Goal: Transaction & Acquisition: Purchase product/service

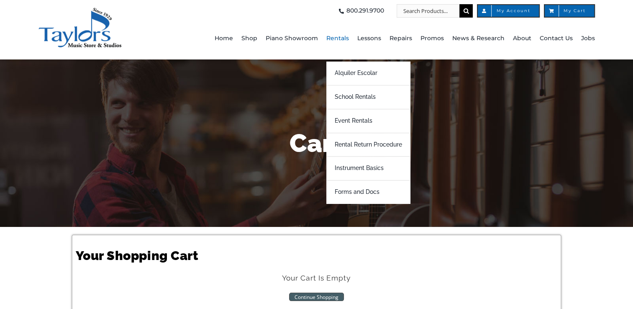
click at [339, 37] on span "Rentals" at bounding box center [337, 38] width 23 height 13
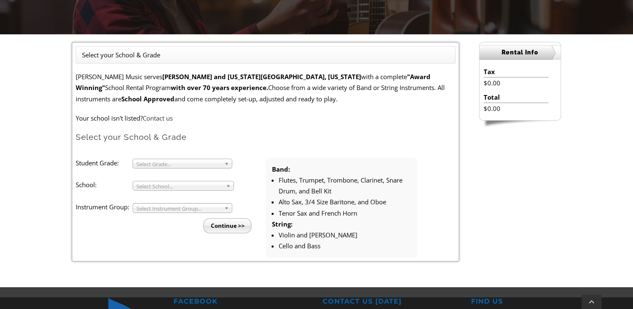
scroll to position [201, 0]
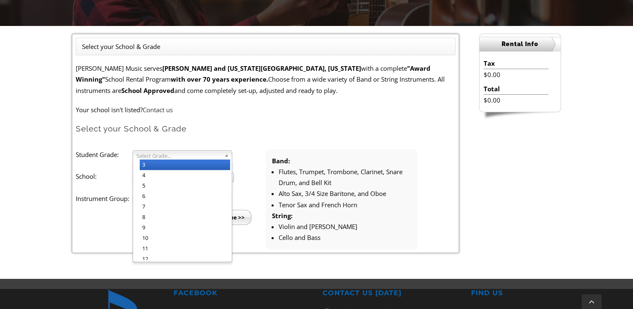
click at [223, 154] on link "Select Grade..." at bounding box center [183, 155] width 100 height 10
click at [200, 166] on li "3" at bounding box center [185, 164] width 90 height 10
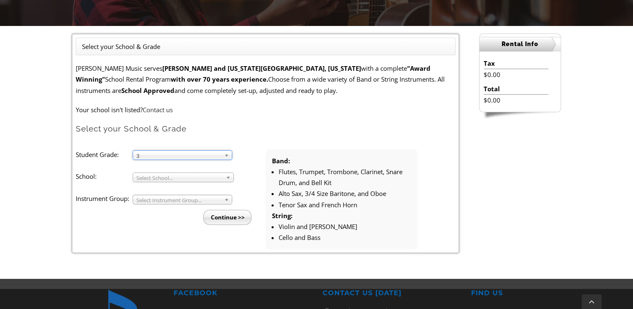
click at [204, 182] on li "Student Grade: 3 4 5 6 7 8 9 10 11 12 3 3 4 5 6 7 8 9 10 11 12 School: Arcola M…" at bounding box center [171, 187] width 190 height 76
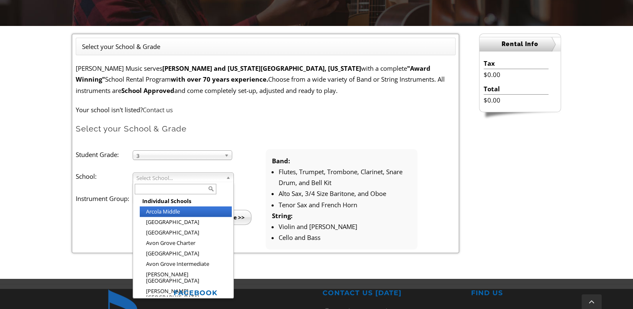
click at [203, 178] on span "Select School..." at bounding box center [179, 178] width 86 height 10
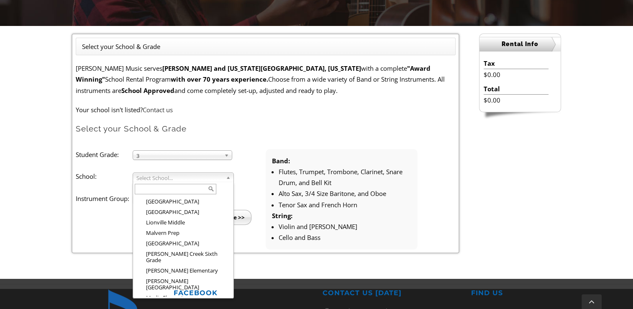
scroll to position [790, 0]
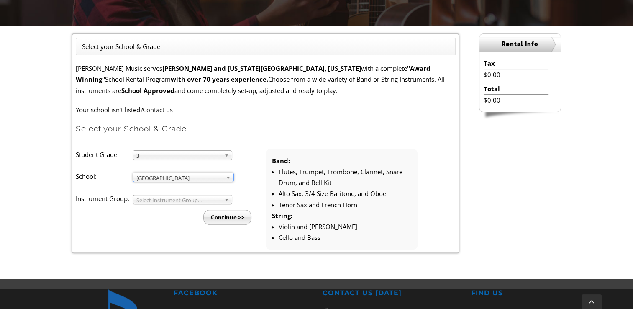
click at [196, 195] on span "Select Instrument Group..." at bounding box center [178, 200] width 84 height 10
click at [150, 217] on li "Strings" at bounding box center [185, 219] width 90 height 10
click at [150, 217] on li "Continue >>" at bounding box center [173, 214] width 183 height 20
click at [238, 215] on input "Continue >>" at bounding box center [227, 217] width 48 height 15
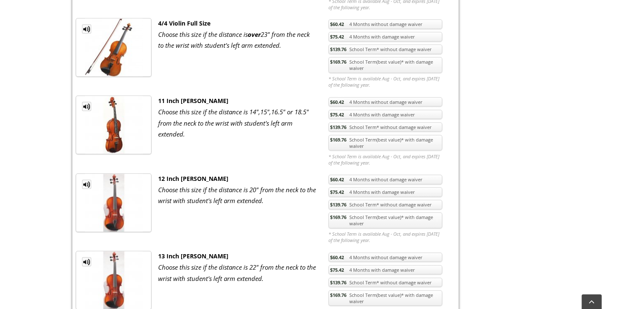
scroll to position [674, 0]
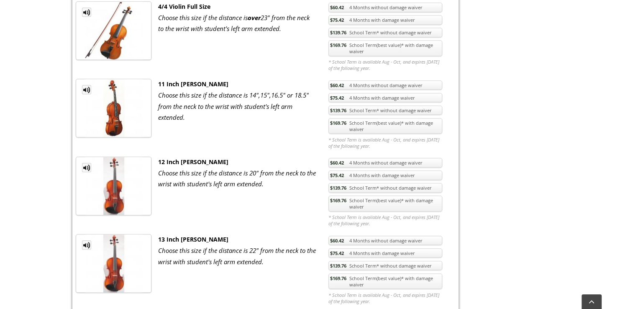
click at [366, 197] on link "$169.76 School Term(best value)* with damage waiver" at bounding box center [385, 203] width 114 height 16
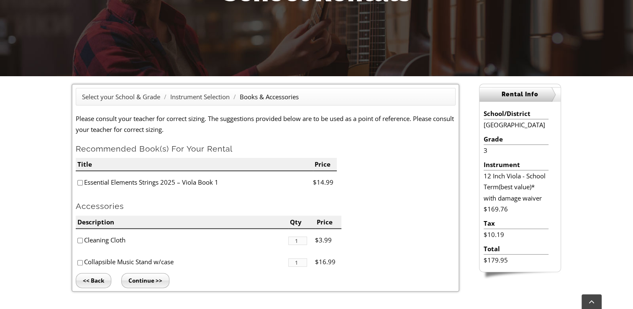
scroll to position [167, 0]
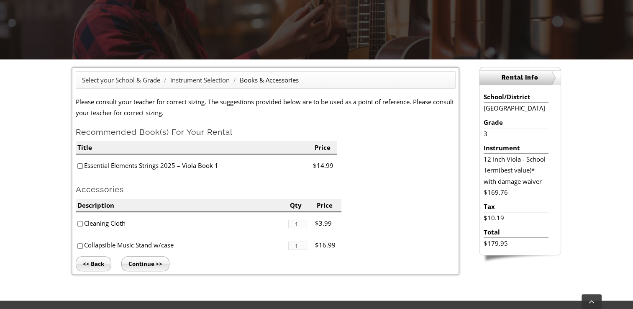
click at [77, 165] on input"] "checkbox" at bounding box center [79, 165] width 5 height 5
checkbox input"] "true"
click at [78, 221] on input"] "checkbox" at bounding box center [79, 223] width 5 height 5
checkbox input"] "true"
click at [137, 264] on input "Continue >>" at bounding box center [145, 263] width 48 height 15
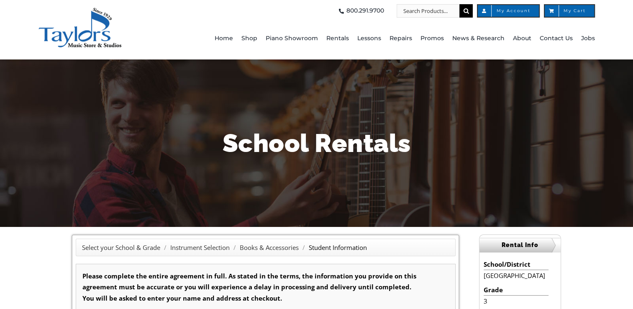
type input "1"
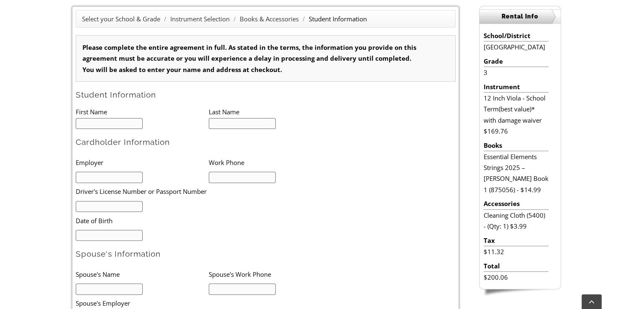
scroll to position [234, 0]
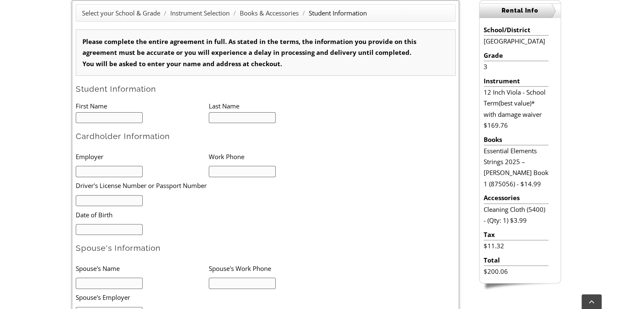
click at [105, 116] on input "text" at bounding box center [109, 117] width 67 height 11
type input "Eliana"
type input "Osborne"
click at [95, 169] on input "text" at bounding box center [109, 171] width 67 height 11
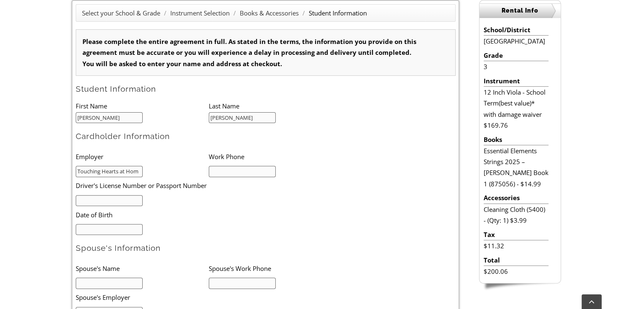
type input "Touching Hearts at Hom"
type input "4844970491"
click at [85, 200] on input "text" at bounding box center [109, 200] width 67 height 11
type input "27814117"
drag, startPoint x: 93, startPoint y: 235, endPoint x: 93, endPoint y: 225, distance: 9.6
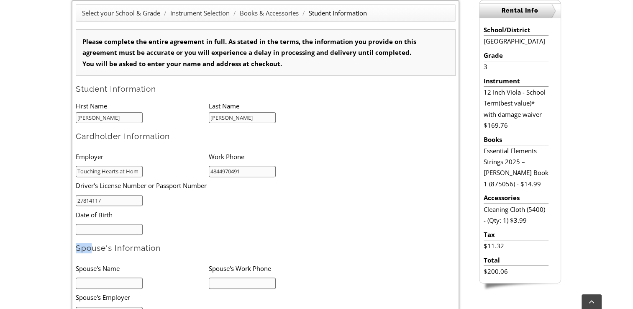
click at [93, 225] on form "Please complete the entire agreement in full. As stated in the terms, the infor…" at bounding box center [266, 254] width 380 height 450
click at [93, 225] on input "mm/dd/yyyy" at bounding box center [109, 229] width 67 height 11
type input "10/27/1986"
click at [112, 285] on input "text" at bounding box center [109, 282] width 67 height 11
type input "Fred Osborne"
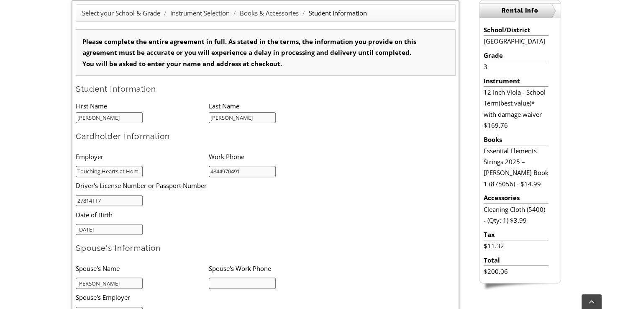
click at [112, 307] on input "text" at bounding box center [109, 312] width 67 height 11
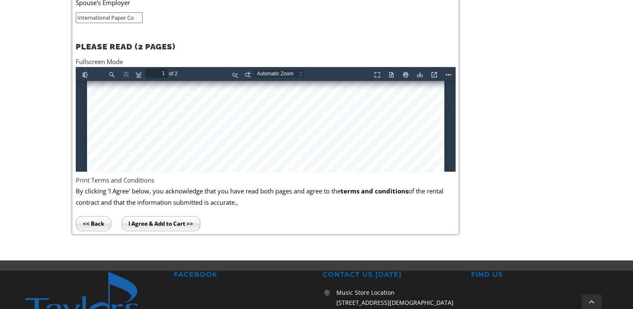
scroll to position [552, 0]
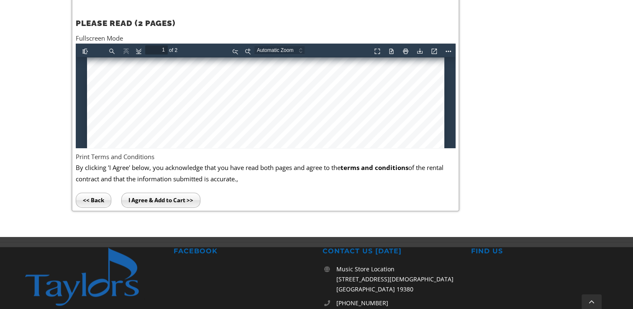
type input "International Paper Co"
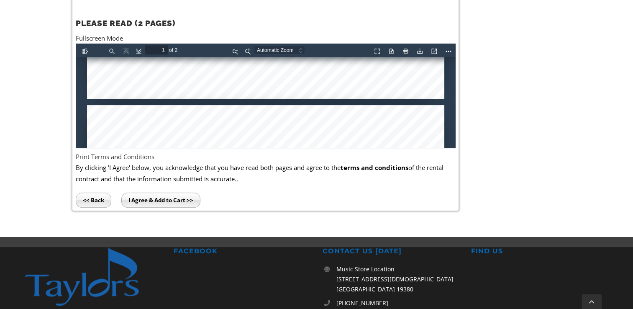
type input "2"
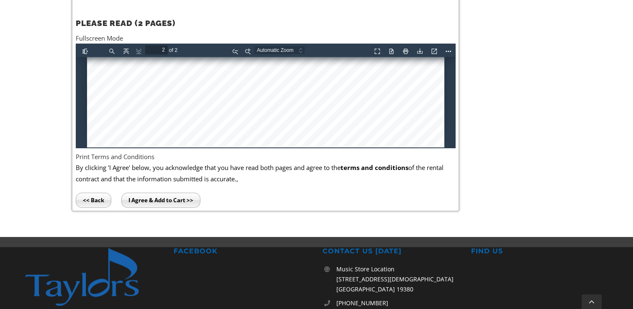
scroll to position [1097, 0]
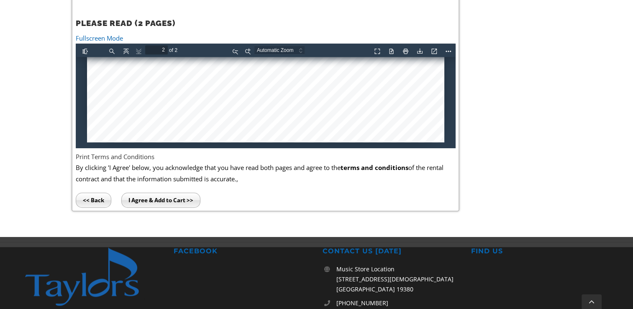
click at [92, 34] on link "Fullscreen Mode" at bounding box center [99, 38] width 47 height 8
click at [156, 200] on input "I Agree & Add to Cart >>" at bounding box center [160, 199] width 79 height 15
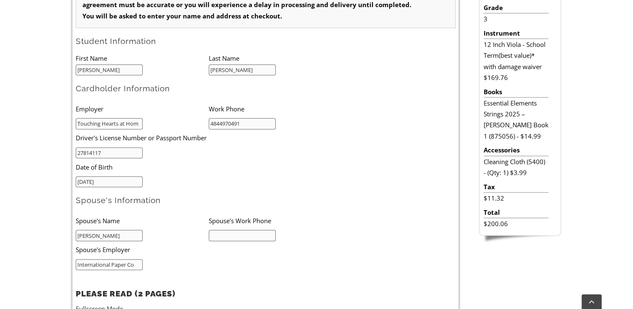
click at [244, 230] on input "text" at bounding box center [242, 235] width 67 height 11
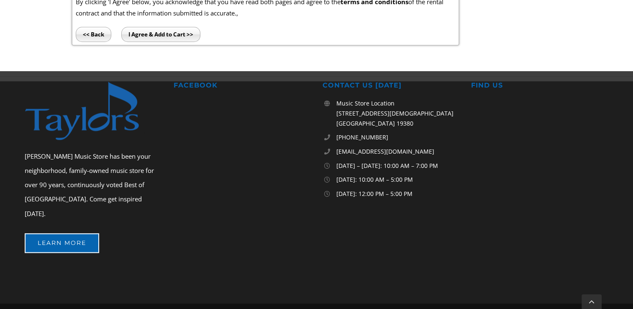
scroll to position [731, 0]
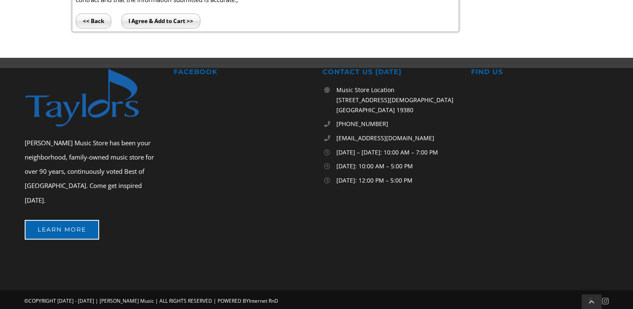
type input "6109796030"
click at [156, 20] on input "I Agree & Add to Cart >>" at bounding box center [160, 20] width 79 height 15
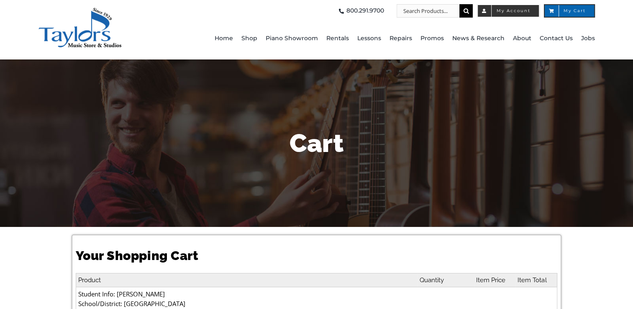
click at [520, 10] on span "My Account" at bounding box center [508, 11] width 44 height 4
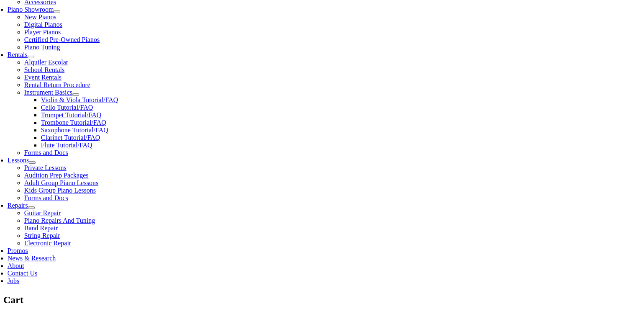
scroll to position [268, 0]
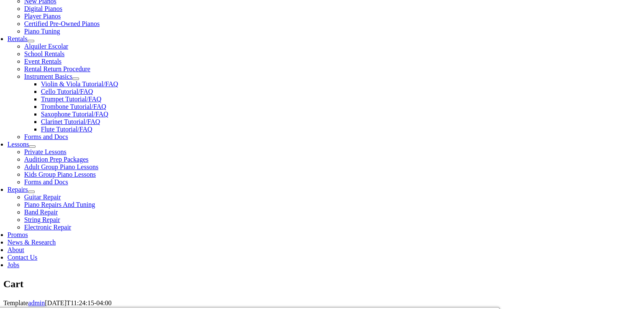
select select "PA"
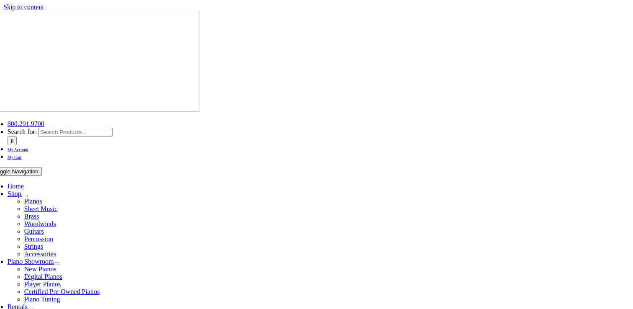
select select "PA"
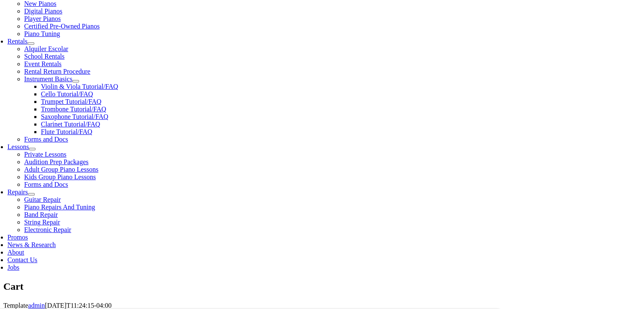
scroll to position [273, 0]
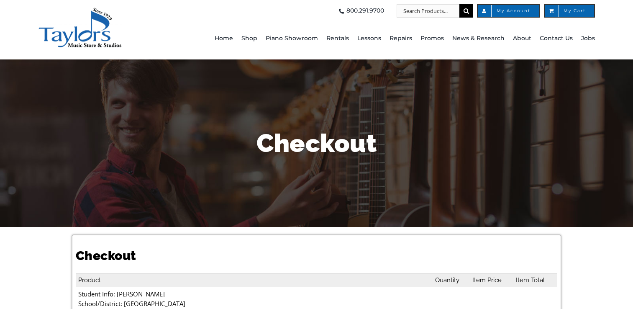
select select
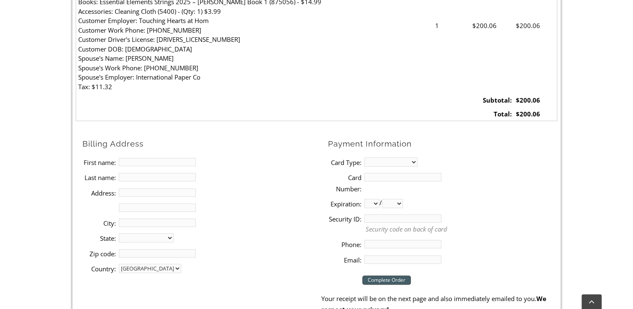
scroll to position [335, 0]
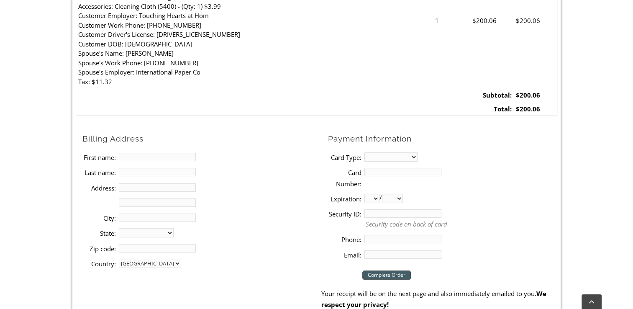
click at [133, 158] on input "First name:" at bounding box center [157, 157] width 77 height 8
type input "[PERSON_NAME]"
type input "15 Homestead Ln"
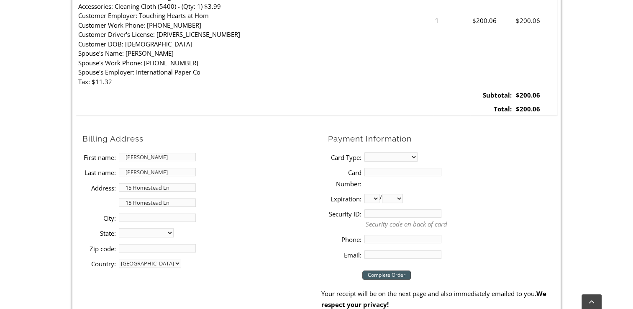
type input "3358"
type input "4846438038"
type input "[EMAIL_ADDRESS][DOMAIN_NAME]"
type input "[PERSON_NAME]"
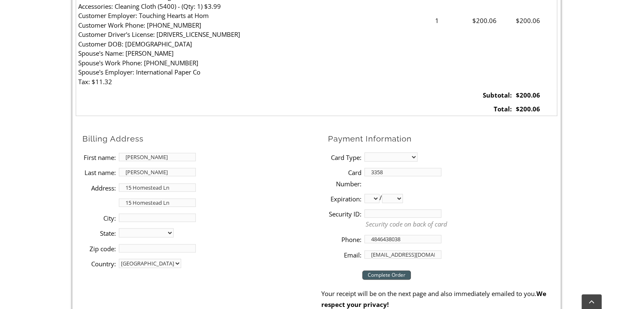
select select "PA"
click at [173, 202] on input "15 Homestead Ln" at bounding box center [157, 202] width 77 height 8
type input "1"
click at [149, 217] on input "City:" at bounding box center [157, 217] width 77 height 8
type input "[GEOGRAPHIC_DATA]"
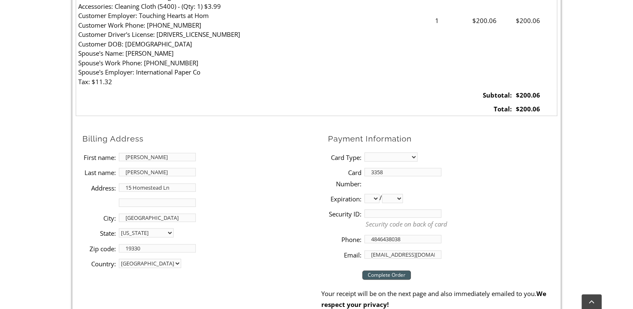
type input "19330"
click at [374, 153] on select "MasterCard Visa American Express Discover" at bounding box center [390, 156] width 53 height 9
select select "visa"
click at [364, 152] on select "MasterCard Visa American Express Discover" at bounding box center [390, 156] width 53 height 9
click at [394, 170] on input "3358" at bounding box center [402, 172] width 77 height 8
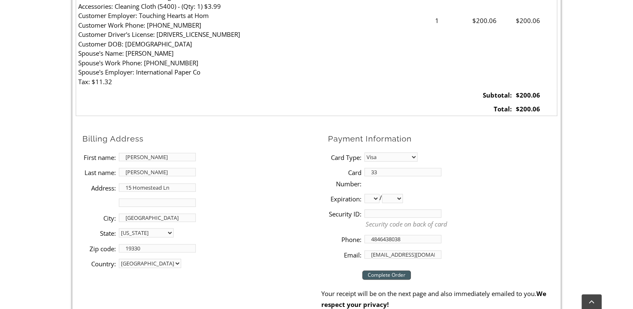
type input "3"
type input "[CREDIT_CARD_NUMBER]"
click at [376, 199] on select "01 02 03 04 05 06 07 08 09 10 11 12" at bounding box center [371, 198] width 15 height 9
select select "09"
click at [364, 194] on select "01 02 03 04 05 06 07 08 09 10 11 12" at bounding box center [371, 198] width 15 height 9
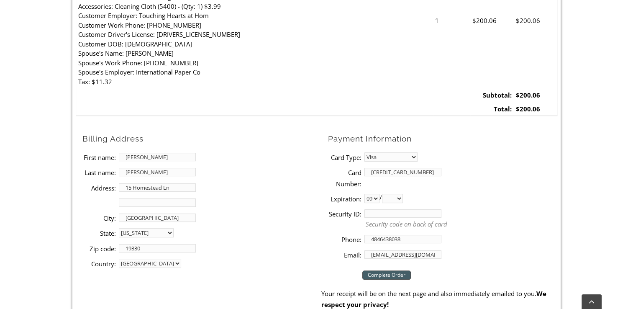
click at [401, 196] on select "2025 2026 2027 2028 2029 2030 2031 2032 2033 2034 2035 2036 2037" at bounding box center [392, 198] width 21 height 9
select select "2029"
click at [385, 194] on select "2025 2026 2027 2028 2029 2030 2031 2032 2033 2034 2035 2036 2037" at bounding box center [392, 198] width 21 height 9
click at [385, 210] on input "Security ID:" at bounding box center [402, 213] width 77 height 8
type input "157"
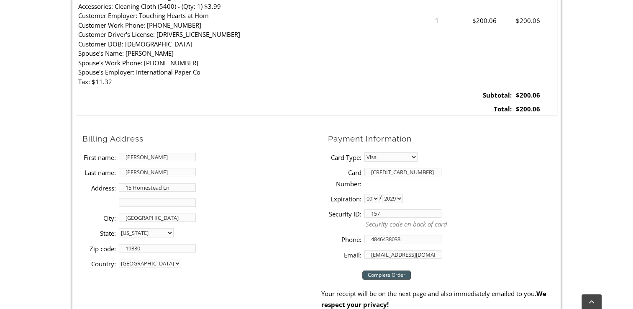
click at [386, 277] on input "Complete Order" at bounding box center [386, 274] width 49 height 9
